Goal: Book appointment/travel/reservation

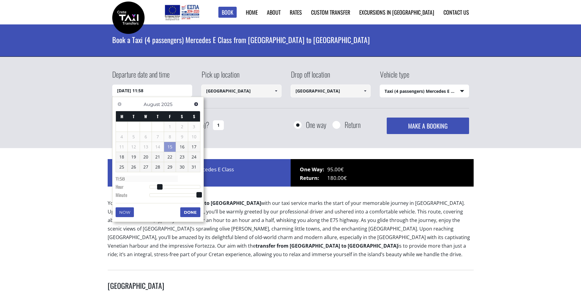
select select "540"
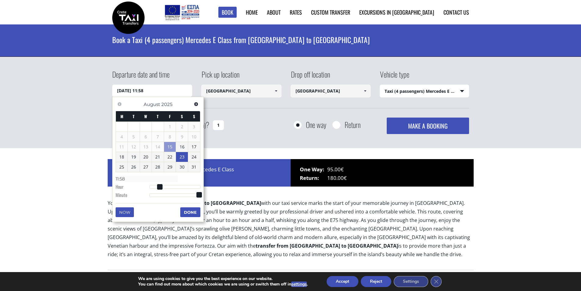
click at [183, 157] on link "23" at bounding box center [182, 157] width 12 height 10
type input "[DATE] 00:00"
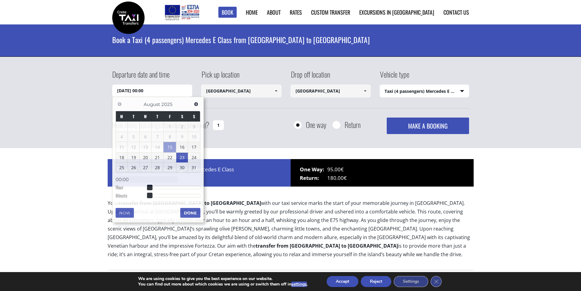
click at [315, 110] on div "Departure date and time [DATE] 00:00 Pick up location [GEOGRAPHIC_DATA] Select …" at bounding box center [290, 101] width 357 height 65
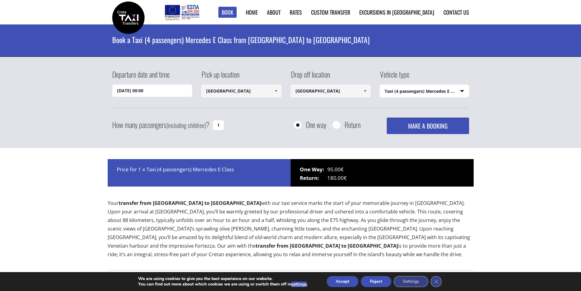
click at [276, 90] on span at bounding box center [276, 90] width 5 height 5
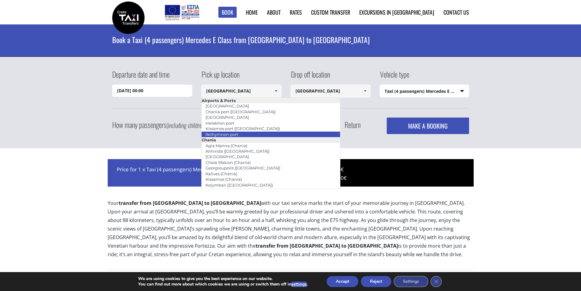
click at [236, 131] on link "Rethymnon port" at bounding box center [221, 134] width 41 height 9
type input "Rethymnon port"
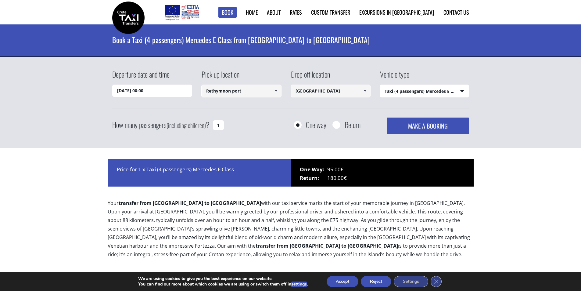
click at [364, 90] on span at bounding box center [365, 90] width 5 height 5
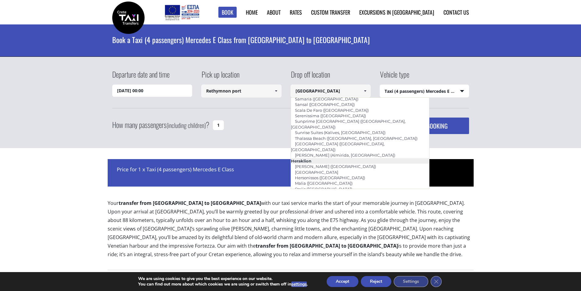
scroll to position [456, 0]
click at [516, 102] on div "Departure date and time [DATE] 00:00 Pick up location [GEOGRAPHIC_DATA] Select …" at bounding box center [290, 102] width 581 height 91
